Goal: Task Accomplishment & Management: Use online tool/utility

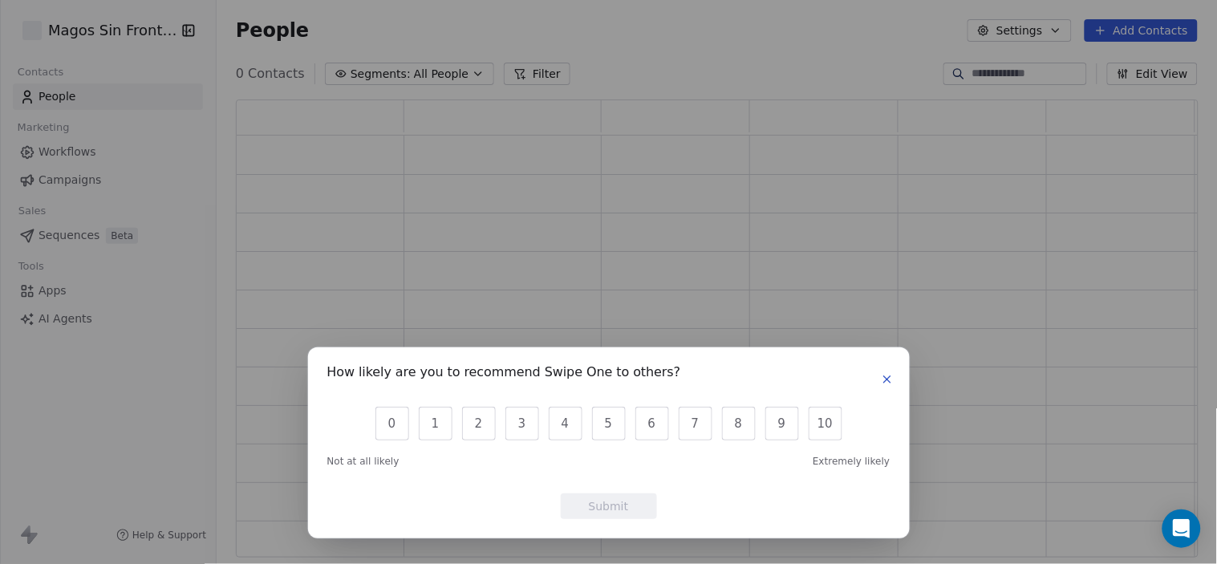
scroll to position [445, 949]
click at [884, 376] on icon "button" at bounding box center [887, 379] width 13 height 13
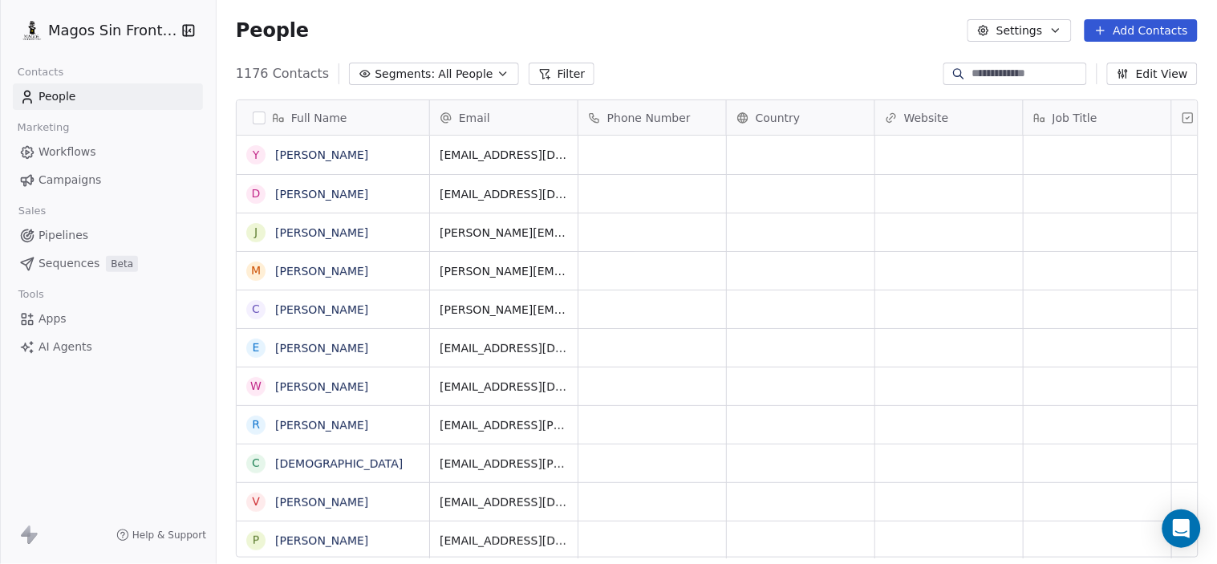
scroll to position [483, 988]
click at [66, 177] on span "Campaigns" at bounding box center [70, 180] width 63 height 17
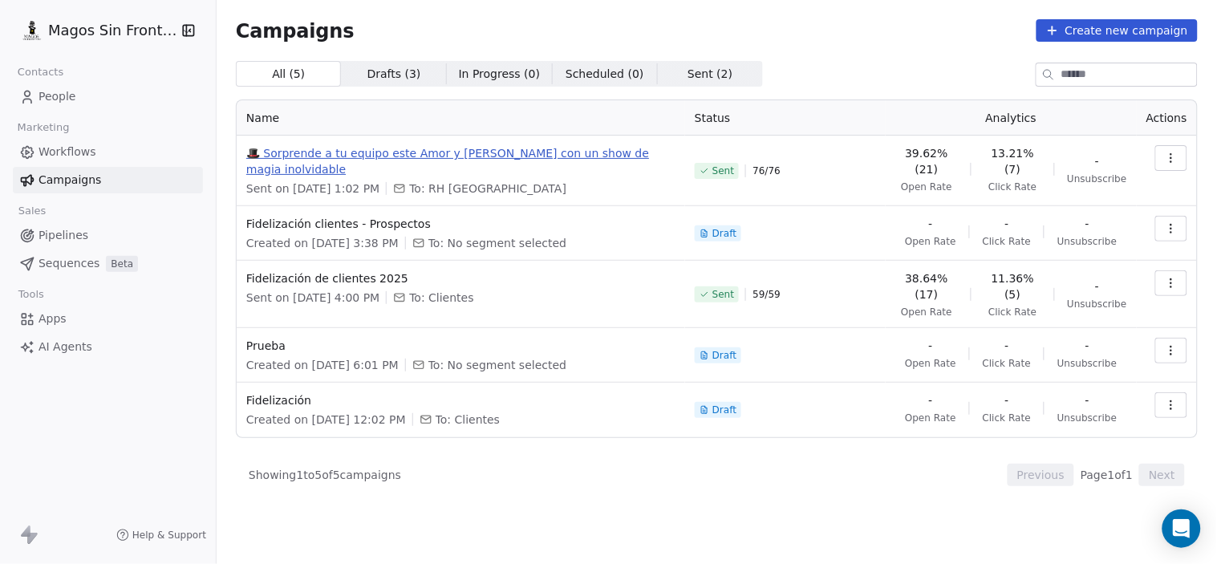
click at [596, 155] on span "🎩 Sorprende a tu equipo este Amor y [PERSON_NAME] con un show de magia inolvida…" at bounding box center [460, 161] width 429 height 32
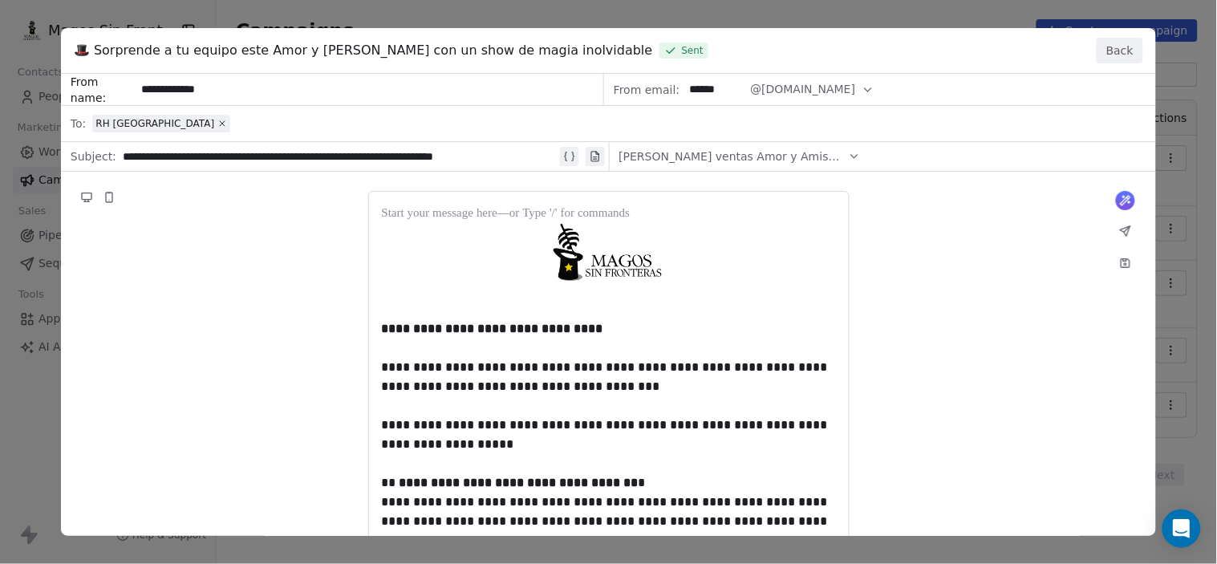
click at [1120, 49] on button "Back" at bounding box center [1120, 51] width 47 height 26
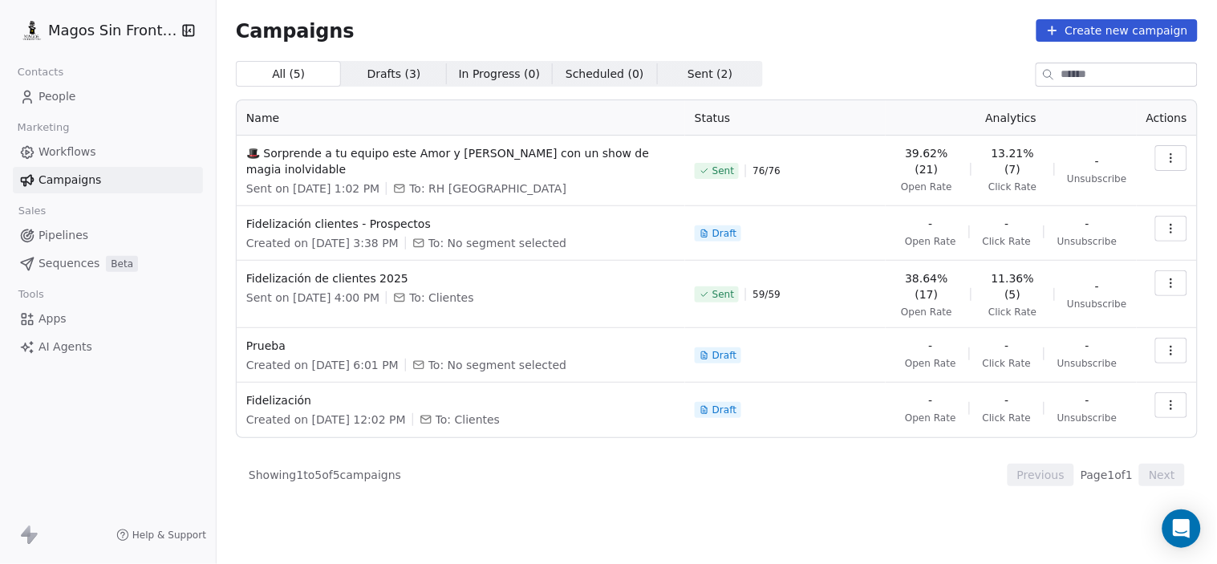
click at [1183, 159] on button "button" at bounding box center [1172, 158] width 32 height 26
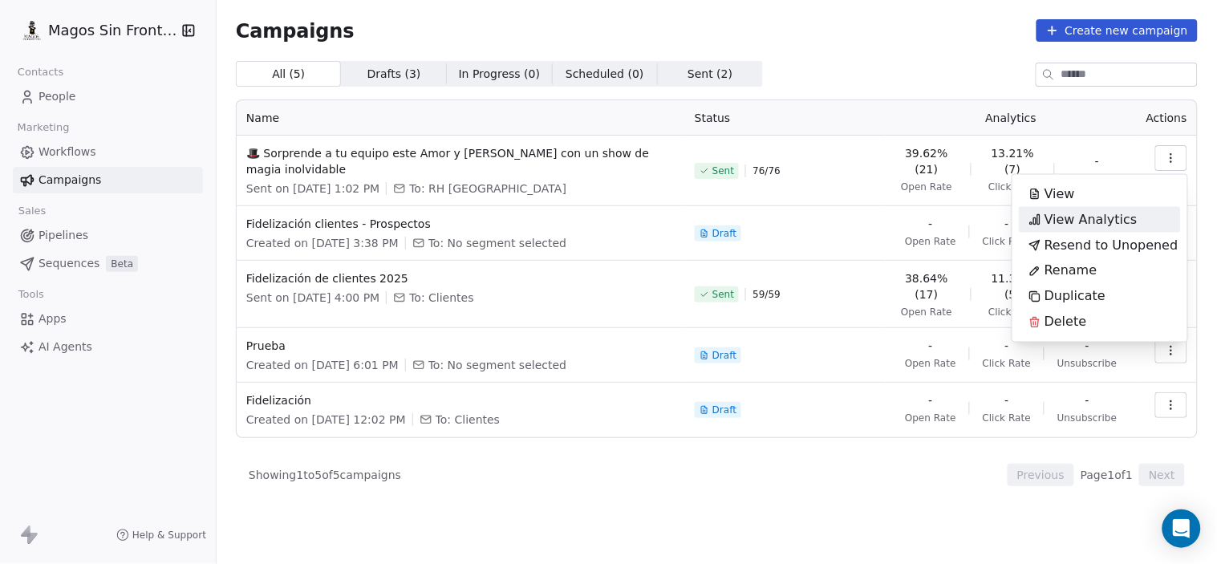
click at [1108, 214] on span "View Analytics" at bounding box center [1091, 219] width 93 height 19
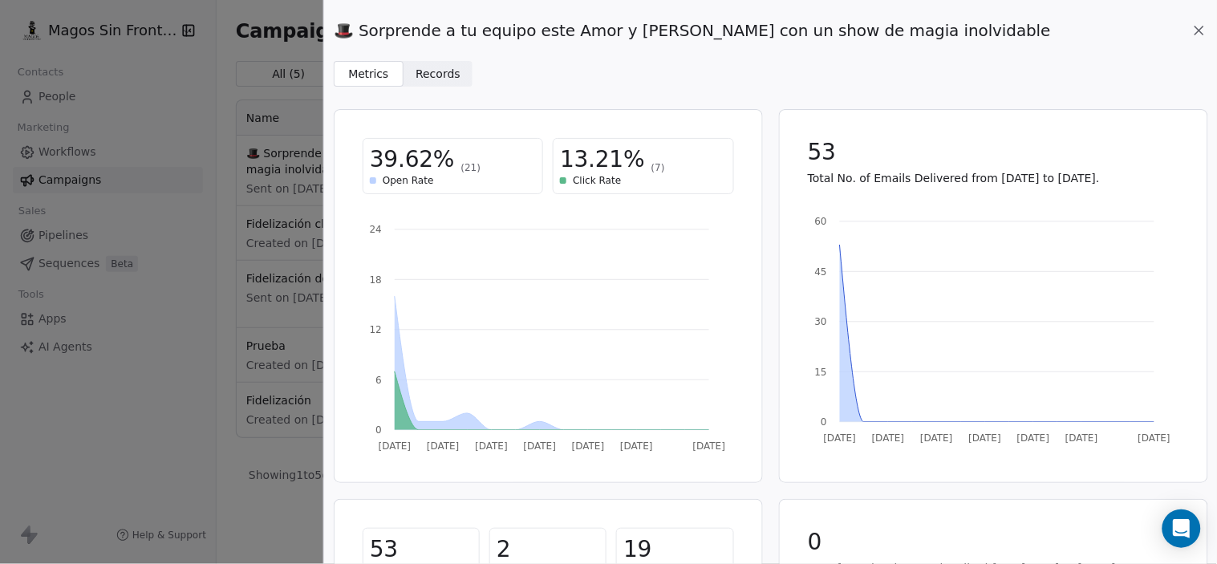
click at [445, 75] on span "Records" at bounding box center [438, 74] width 45 height 17
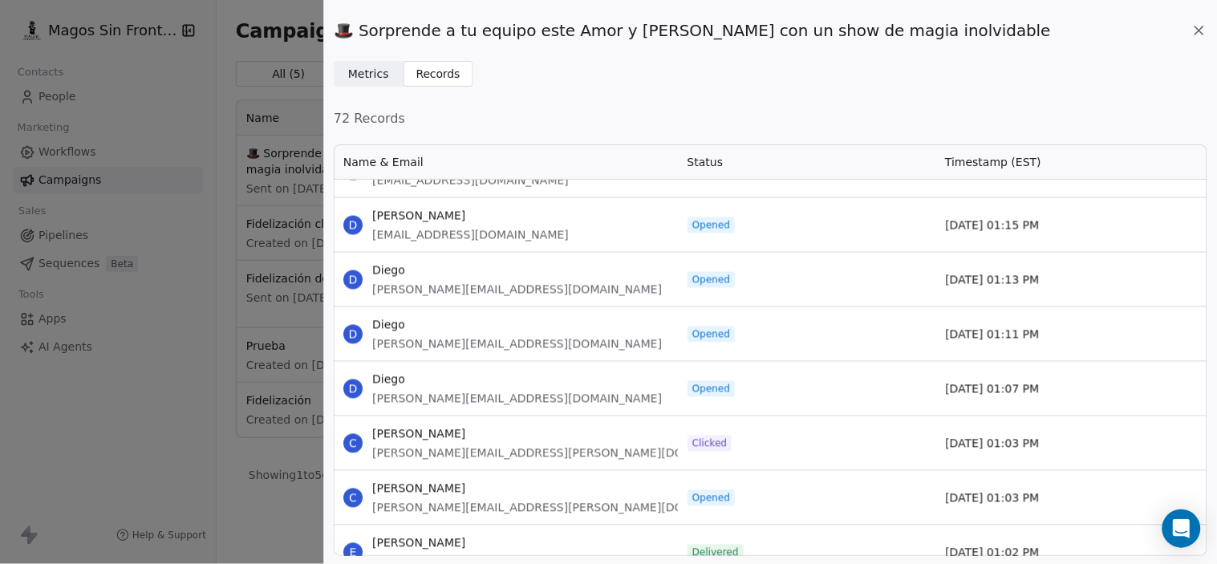
scroll to position [767, 0]
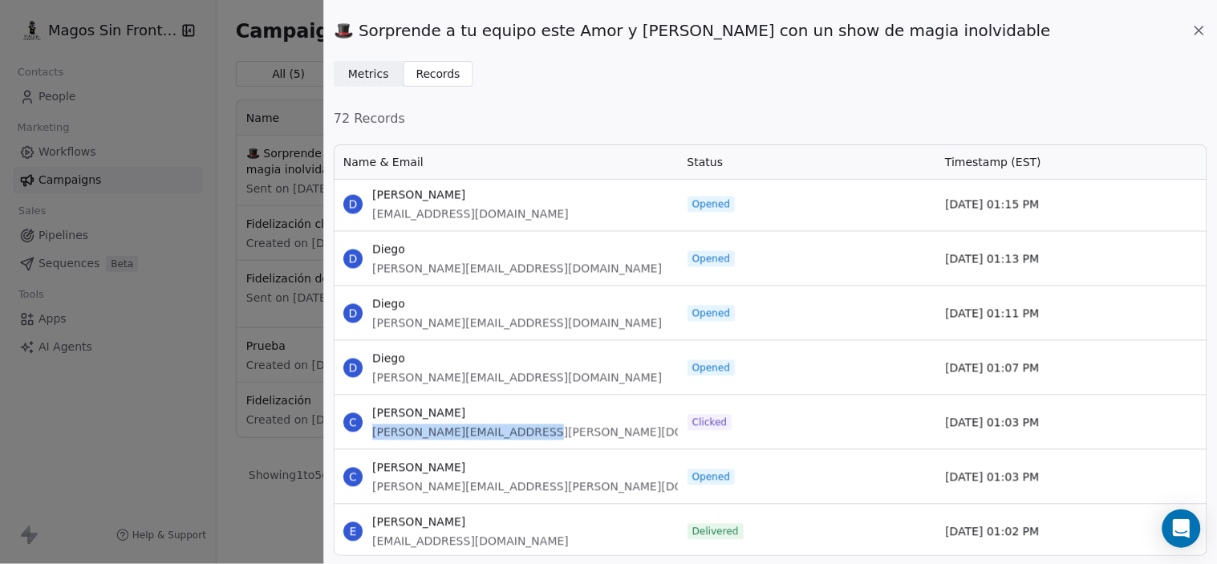
drag, startPoint x: 536, startPoint y: 431, endPoint x: 370, endPoint y: 434, distance: 166.1
click at [370, 434] on div "C Carlos [EMAIL_ADDRESS][PERSON_NAME][DOMAIN_NAME]" at bounding box center [506, 423] width 344 height 54
copy span "[PERSON_NAME][EMAIL_ADDRESS][PERSON_NAME][DOMAIN_NAME]"
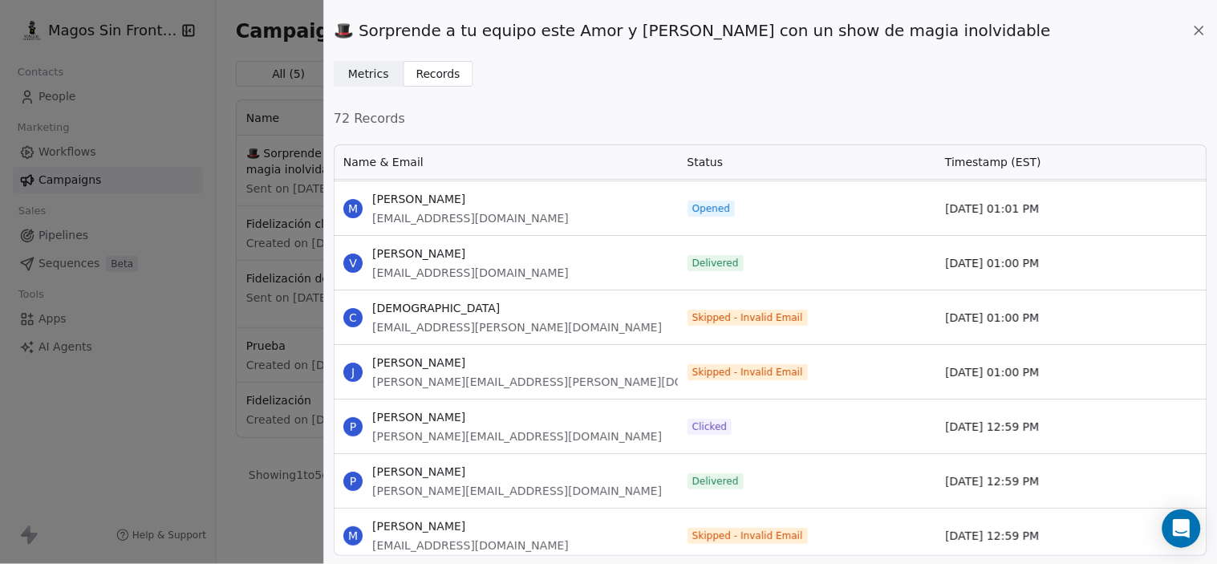
scroll to position [1542, 0]
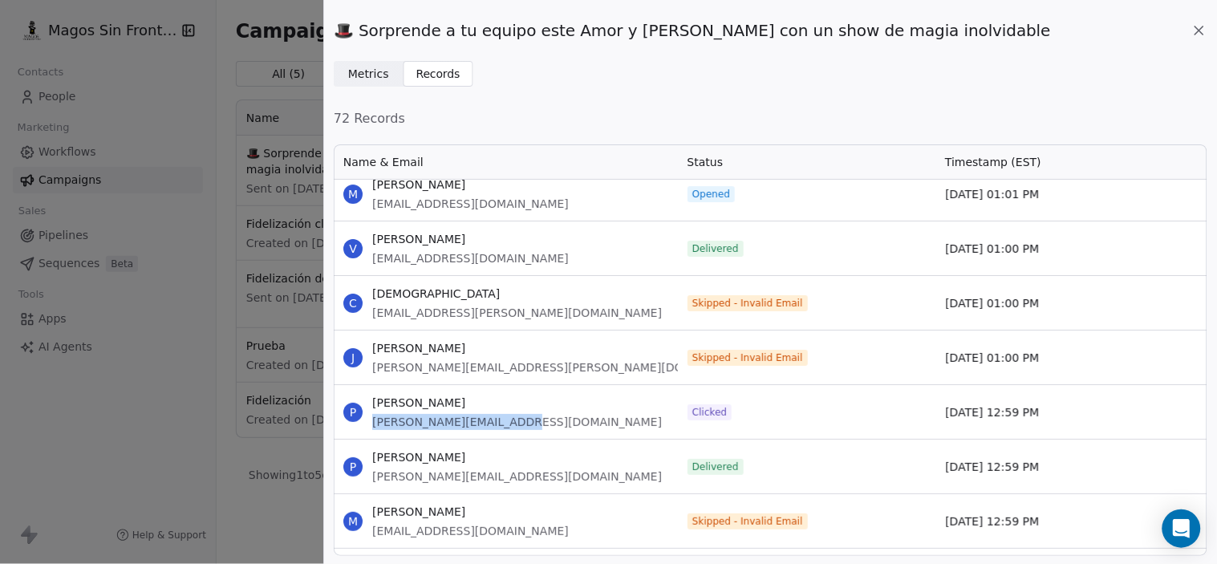
drag, startPoint x: 520, startPoint y: 424, endPoint x: 373, endPoint y: 428, distance: 146.9
click at [373, 428] on div "P [PERSON_NAME] [PERSON_NAME][EMAIL_ADDRESS][DOMAIN_NAME]" at bounding box center [506, 412] width 344 height 54
copy span "[PERSON_NAME][EMAIL_ADDRESS][DOMAIN_NAME]"
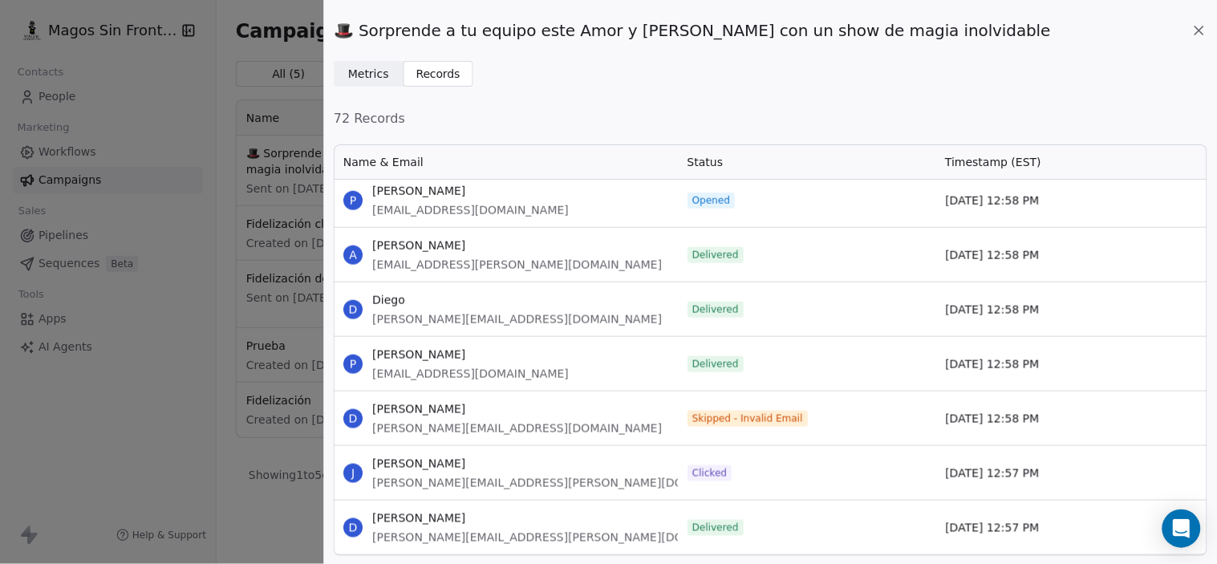
scroll to position [2037, 0]
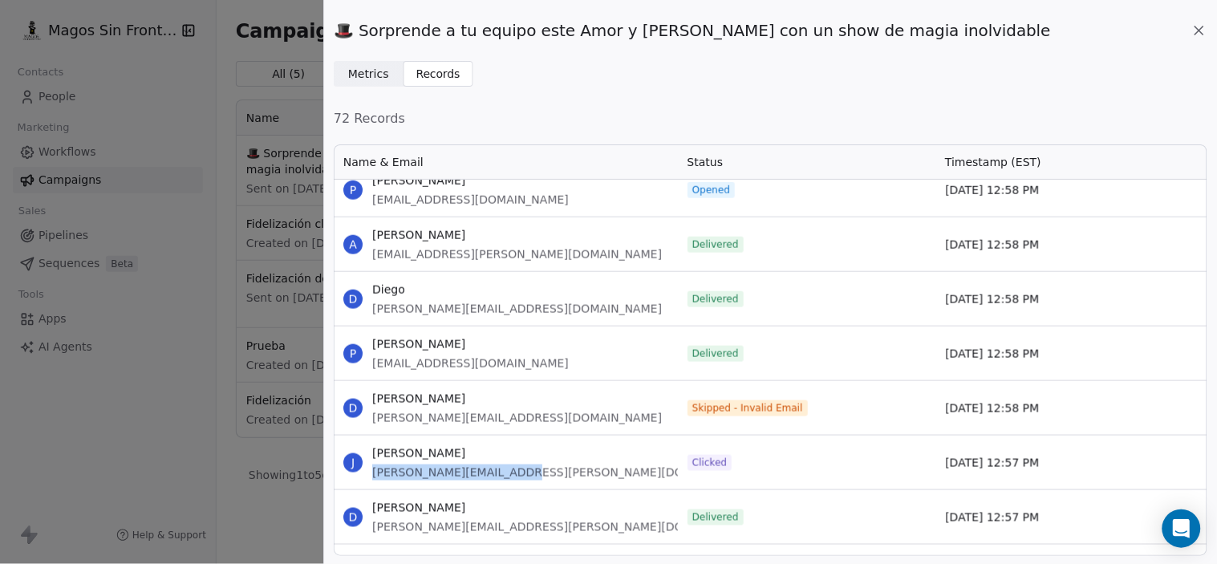
drag, startPoint x: 515, startPoint y: 471, endPoint x: 362, endPoint y: 484, distance: 153.8
click at [362, 484] on div "J [PERSON_NAME] [PERSON_NAME][EMAIL_ADDRESS][PERSON_NAME][DOMAIN_NAME]" at bounding box center [506, 463] width 344 height 54
copy span "[PERSON_NAME][EMAIL_ADDRESS][PERSON_NAME][DOMAIN_NAME]"
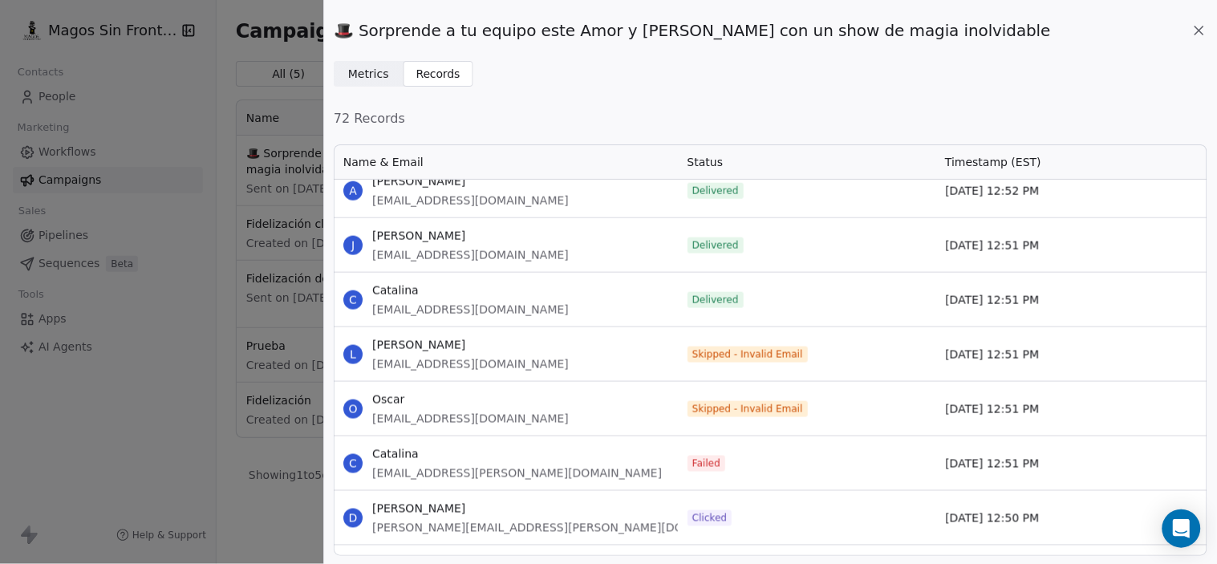
scroll to position [3714, 0]
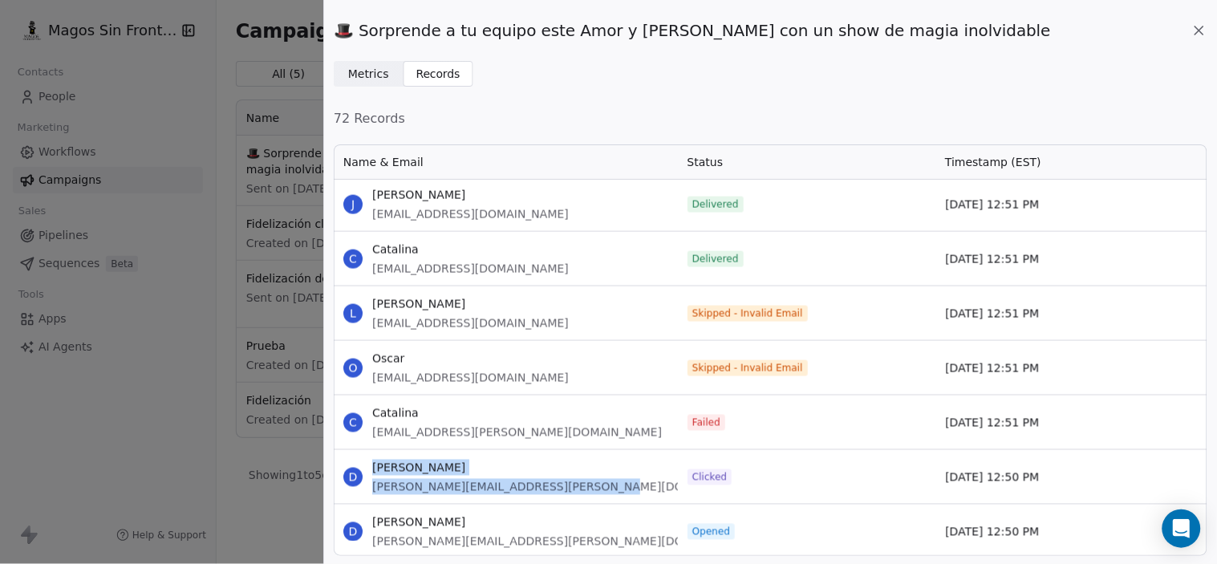
drag, startPoint x: 586, startPoint y: 486, endPoint x: 362, endPoint y: 495, distance: 224.1
click at [362, 495] on div "D [PERSON_NAME] [PERSON_NAME][EMAIL_ADDRESS][PERSON_NAME][DOMAIN_NAME]" at bounding box center [506, 477] width 344 height 54
click at [615, 488] on div "D [PERSON_NAME] [PERSON_NAME][EMAIL_ADDRESS][PERSON_NAME][DOMAIN_NAME]" at bounding box center [506, 477] width 344 height 54
drag, startPoint x: 588, startPoint y: 480, endPoint x: 368, endPoint y: 494, distance: 221.1
click at [368, 494] on div "D [PERSON_NAME] [PERSON_NAME][EMAIL_ADDRESS][PERSON_NAME][DOMAIN_NAME]" at bounding box center [506, 477] width 344 height 54
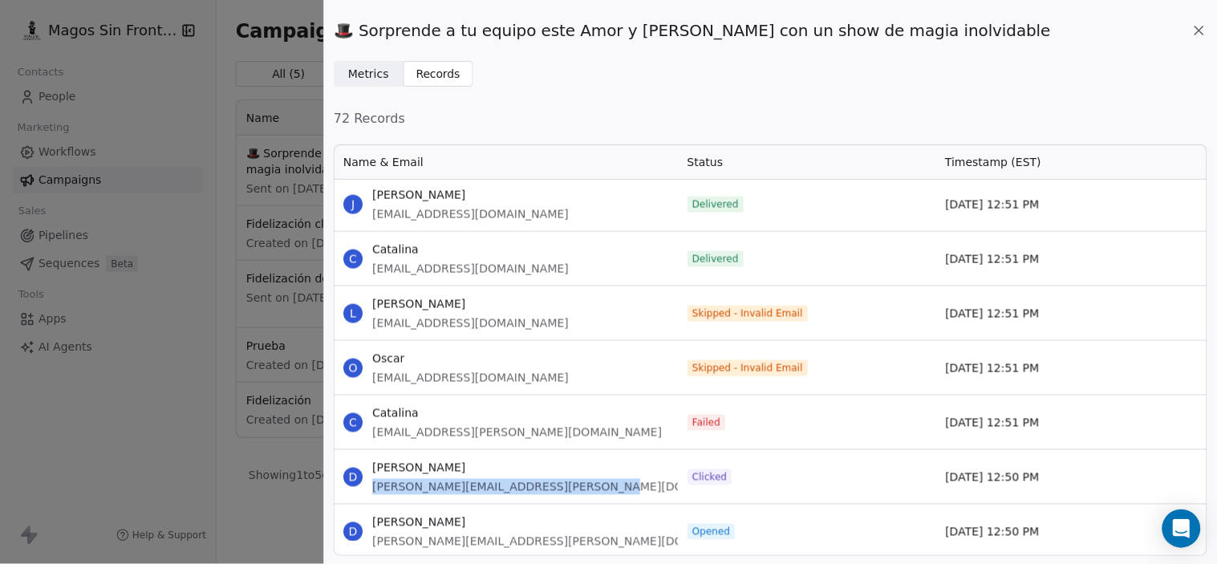
copy span "[PERSON_NAME][EMAIL_ADDRESS][PERSON_NAME][DOMAIN_NAME]"
click at [1177, 429] on div "[DATE] 12:51 PM" at bounding box center [1065, 423] width 258 height 54
click at [750, 468] on div "Clicked" at bounding box center [807, 477] width 258 height 54
drag, startPoint x: 1200, startPoint y: 512, endPoint x: 1199, endPoint y: 474, distance: 37.7
click at [1199, 474] on body "Magos Sin Fronteras Contacts People Marketing Workflows Campaigns Sales Pipelin…" at bounding box center [608, 282] width 1217 height 564
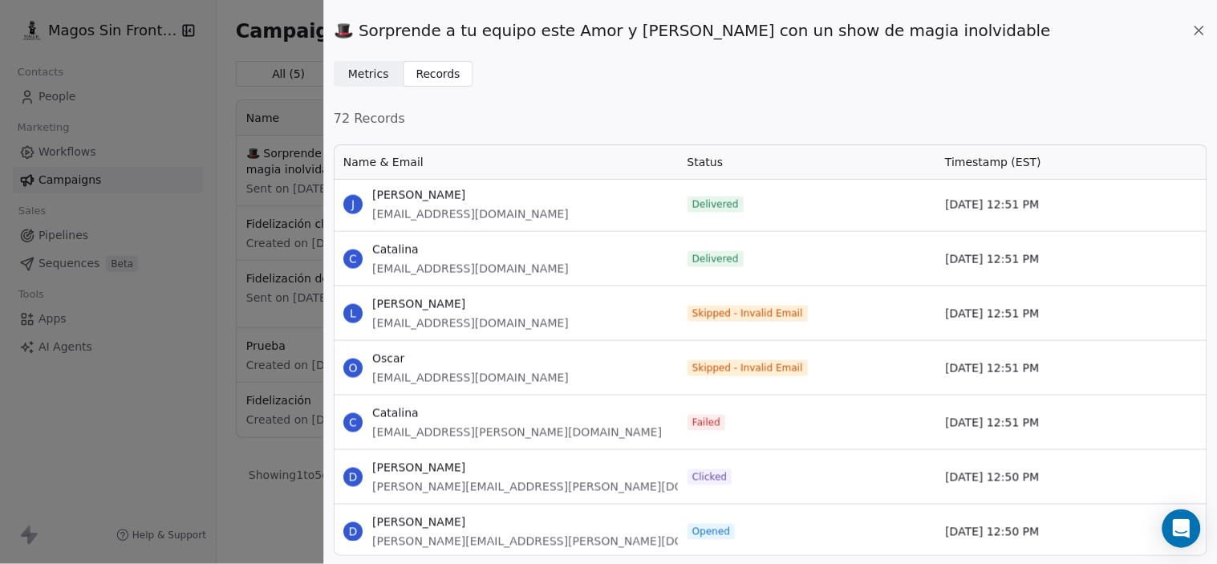
click at [1197, 35] on icon at bounding box center [1200, 30] width 16 height 16
